Goal: Information Seeking & Learning: Learn about a topic

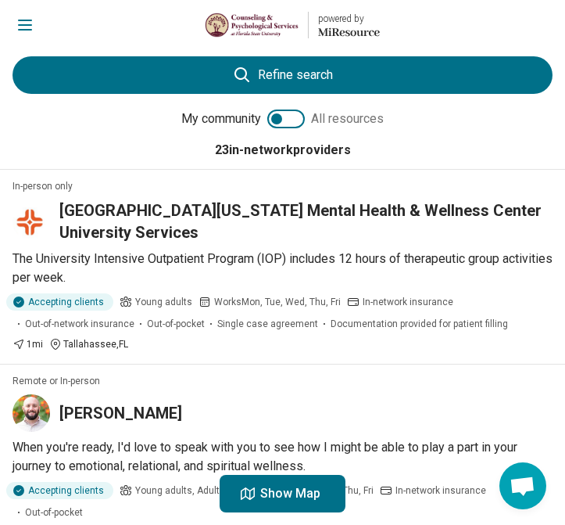
scroll to position [31, 0]
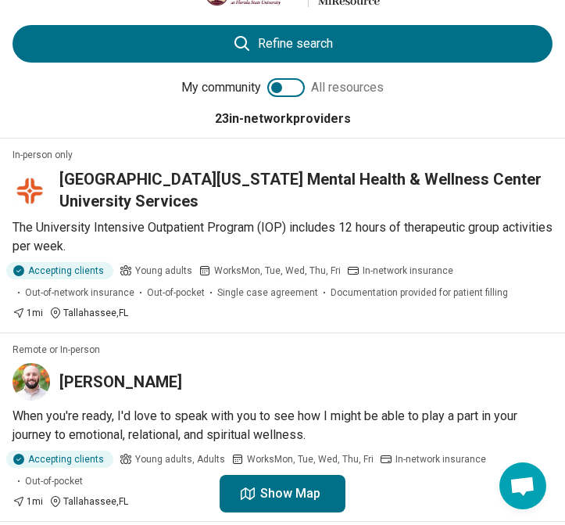
drag, startPoint x: 219, startPoint y: 194, endPoint x: 63, endPoint y: 172, distance: 157.1
click at [63, 172] on h3 "[GEOGRAPHIC_DATA][US_STATE] Mental Health & Wellness Center University Services" at bounding box center [305, 190] width 493 height 44
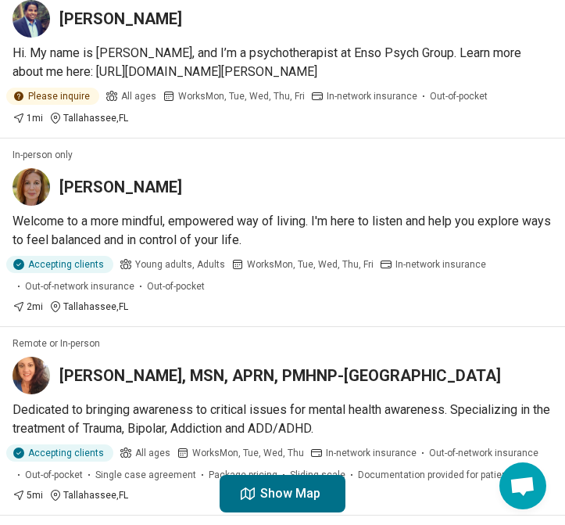
scroll to position [0, 0]
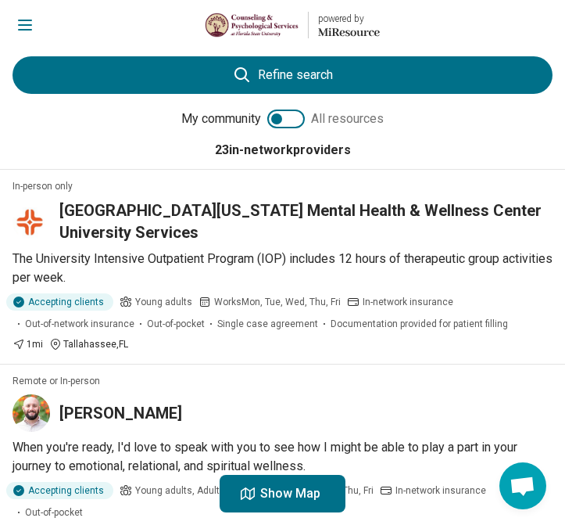
click at [228, 235] on h3 "[GEOGRAPHIC_DATA][US_STATE] Mental Health & Wellness Center University Services" at bounding box center [305, 221] width 493 height 44
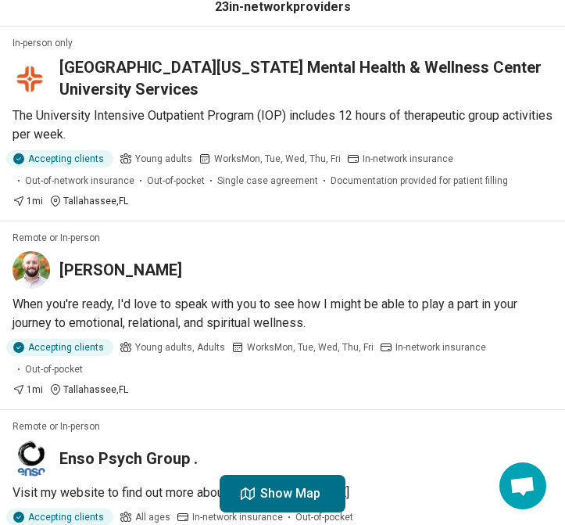
scroll to position [134, 0]
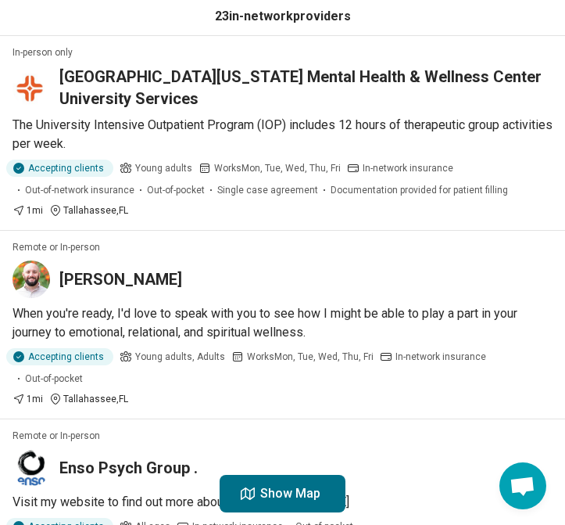
click at [115, 92] on h3 "[GEOGRAPHIC_DATA][US_STATE] Mental Health & Wellness Center University Services" at bounding box center [305, 88] width 493 height 44
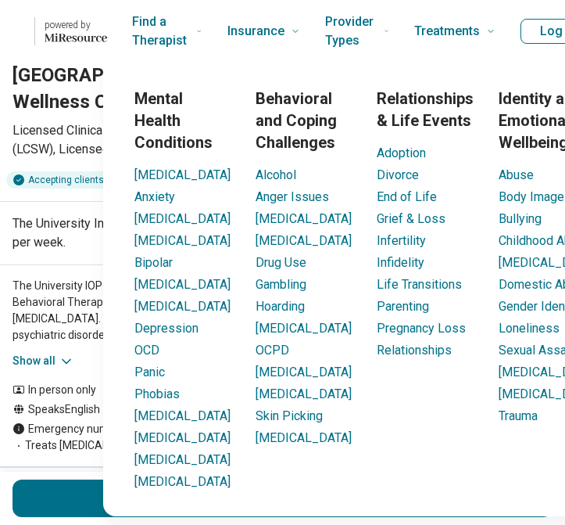
click at [48, 95] on h1 "[GEOGRAPHIC_DATA][US_STATE] Mental Health & Wellness Center University Services" at bounding box center [245, 89] width 465 height 52
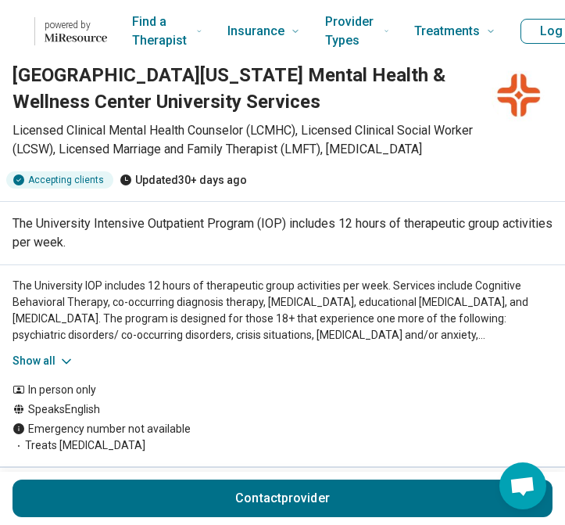
drag, startPoint x: 259, startPoint y: 91, endPoint x: 13, endPoint y: 73, distance: 246.1
click at [13, 73] on h1 "[GEOGRAPHIC_DATA][US_STATE] Mental Health & Wellness Center University Services" at bounding box center [245, 89] width 465 height 52
copy h1 "[GEOGRAPHIC_DATA][US_STATE] Mental Health & Wellness Center University Services"
click at [227, 113] on h1 "[GEOGRAPHIC_DATA][US_STATE] Mental Health & Wellness Center University Services" at bounding box center [245, 89] width 465 height 52
drag, startPoint x: 261, startPoint y: 95, endPoint x: 12, endPoint y: 64, distance: 251.3
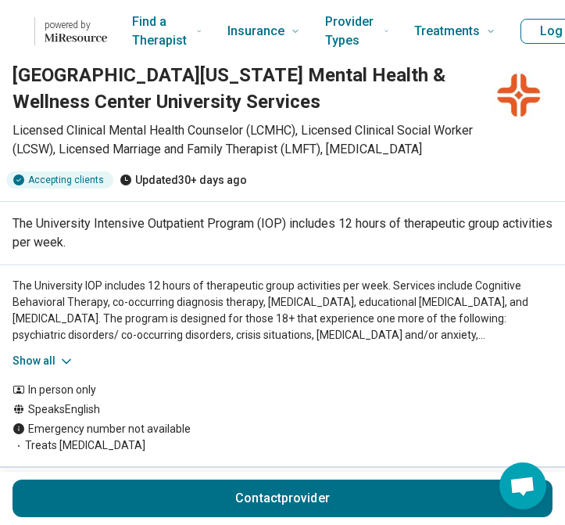
click at [13, 64] on h1 "[GEOGRAPHIC_DATA][US_STATE] Mental Health & Wellness Center University Services" at bounding box center [245, 89] width 465 height 52
copy h1 "[GEOGRAPHIC_DATA][US_STATE] Mental Health & Wellness Center University Services"
click at [195, 285] on p "The University IOP includes 12 hours of therapeutic group activities per week. …" at bounding box center [283, 311] width 540 height 66
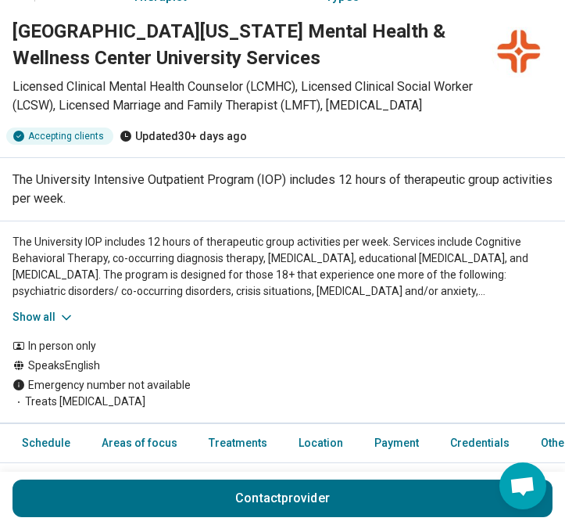
click at [55, 316] on button "Show all" at bounding box center [44, 317] width 62 height 16
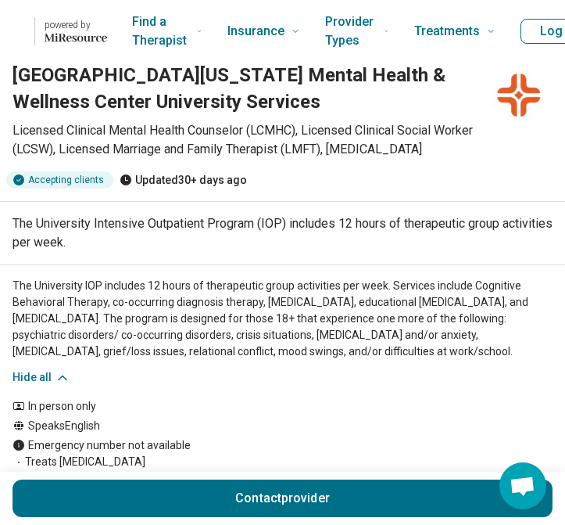
click at [114, 75] on h1 "[GEOGRAPHIC_DATA][US_STATE] Mental Health & Wellness Center University Services" at bounding box center [245, 89] width 465 height 52
click at [246, 103] on h1 "[GEOGRAPHIC_DATA][US_STATE] Mental Health & Wellness Center University Services" at bounding box center [245, 89] width 465 height 52
drag, startPoint x: 240, startPoint y: 97, endPoint x: 0, endPoint y: 76, distance: 241.0
click at [0, 76] on div "HCA Florida Capital Hospital Mental Health & Wellness Center University Service…" at bounding box center [282, 126] width 565 height 126
copy h1 "[GEOGRAPHIC_DATA][US_STATE] Mental Health & Wellness Center University Services"
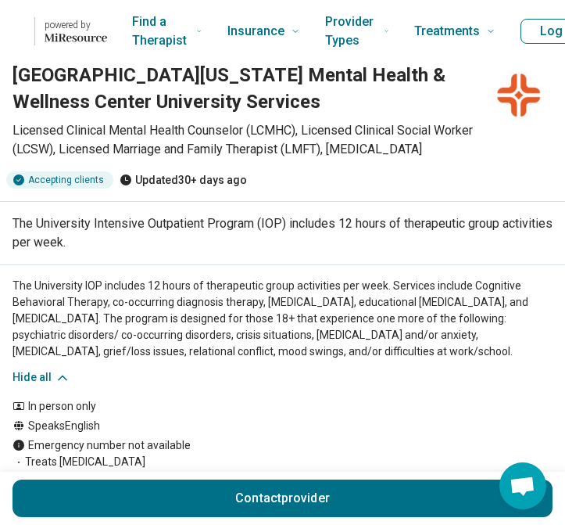
scroll to position [3, 0]
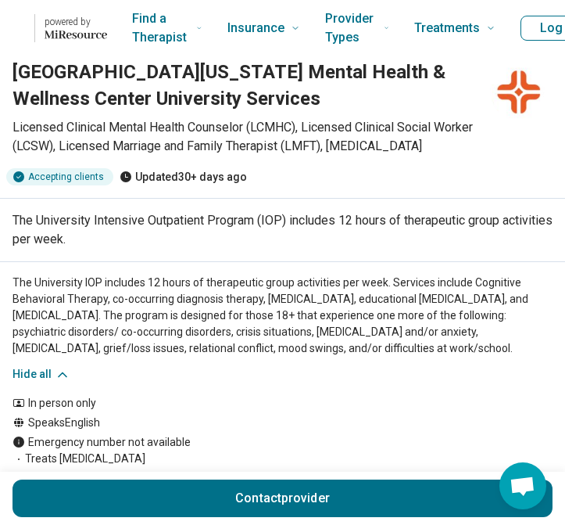
copy h1 "[GEOGRAPHIC_DATA][US_STATE] Mental Health & Wellness Center University Services"
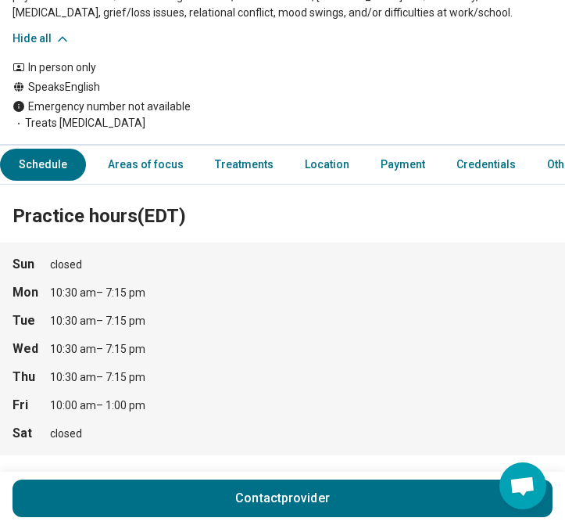
scroll to position [310, 0]
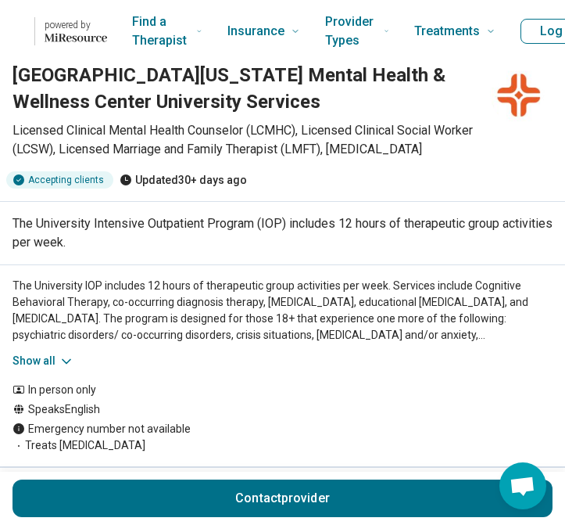
click at [11, 130] on div "HCA Florida Capital Hospital Mental Health & Wellness Center University Service…" at bounding box center [282, 126] width 565 height 126
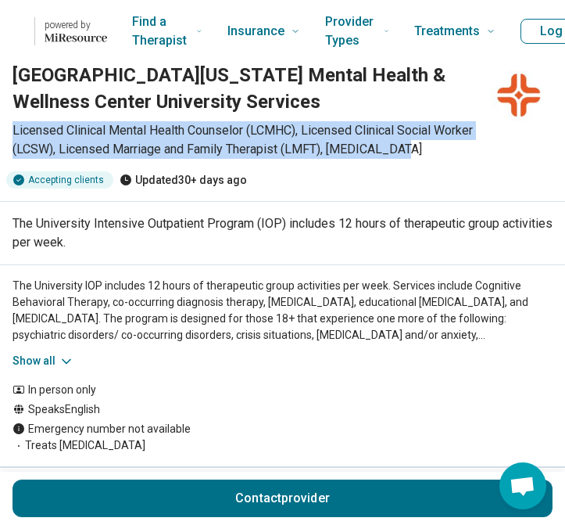
drag, startPoint x: 11, startPoint y: 130, endPoint x: 421, endPoint y: 148, distance: 410.1
click at [421, 148] on div "HCA Florida Capital Hospital Mental Health & Wellness Center University Service…" at bounding box center [282, 126] width 565 height 126
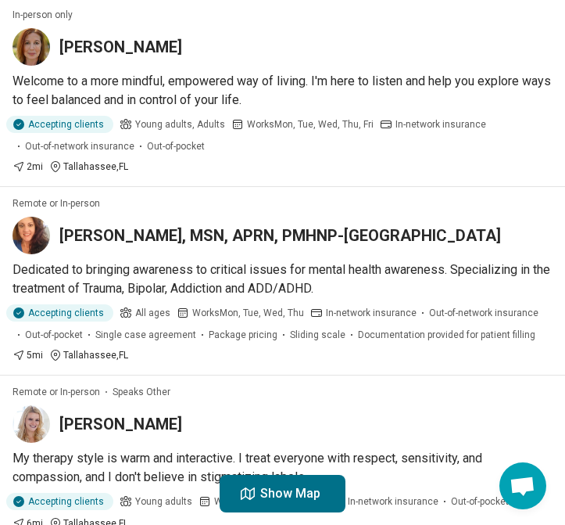
scroll to position [869, 0]
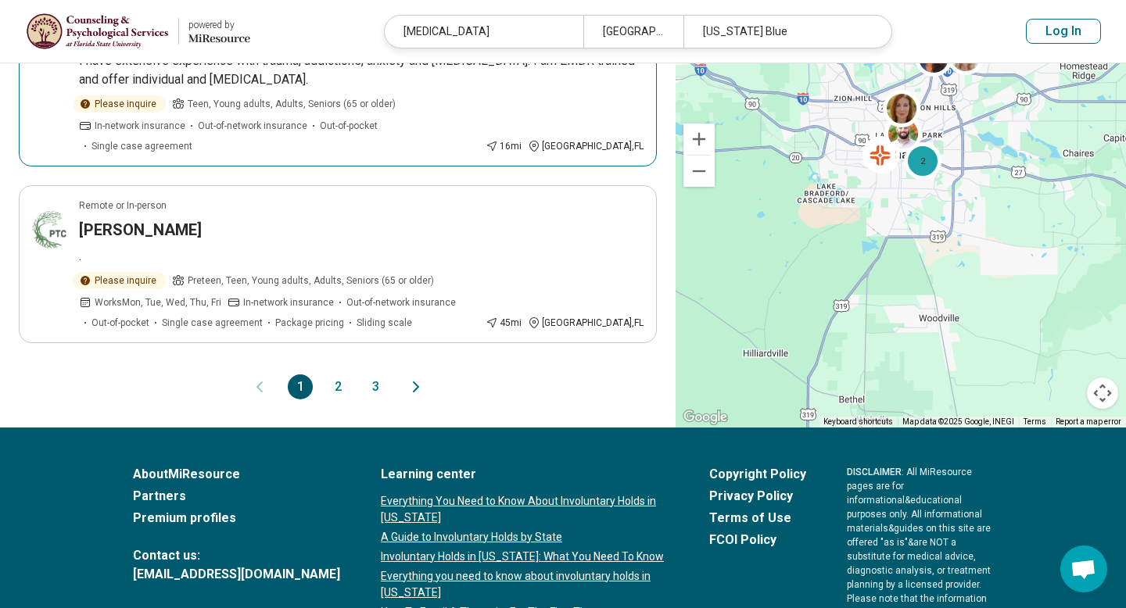
scroll to position [1670, 0]
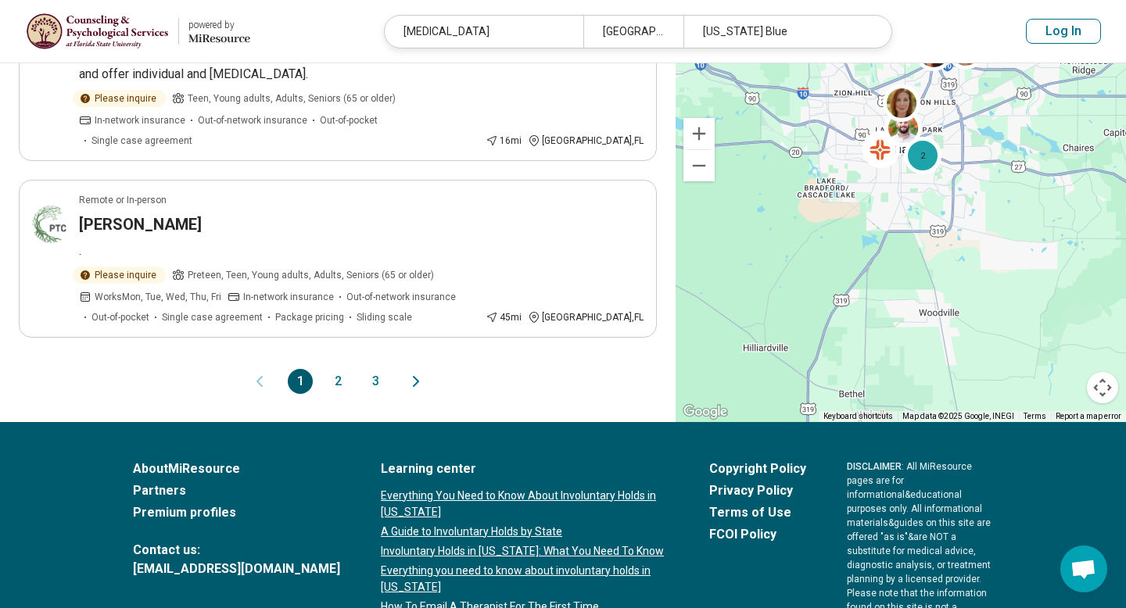
click at [337, 369] on button "2" at bounding box center [337, 381] width 25 height 25
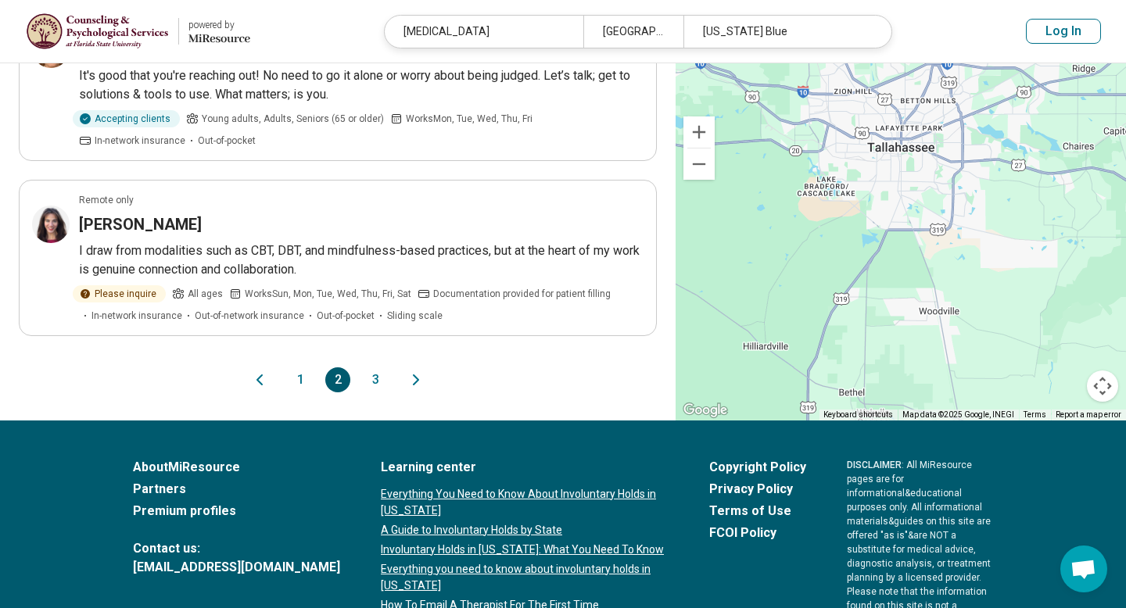
scroll to position [1651, 0]
